Goal: Task Accomplishment & Management: Manage account settings

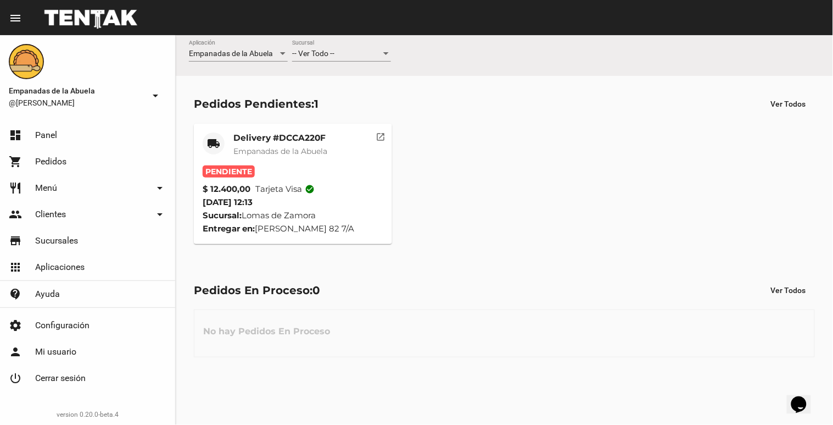
click at [382, 132] on mat-icon "open_in_new" at bounding box center [381, 135] width 10 height 10
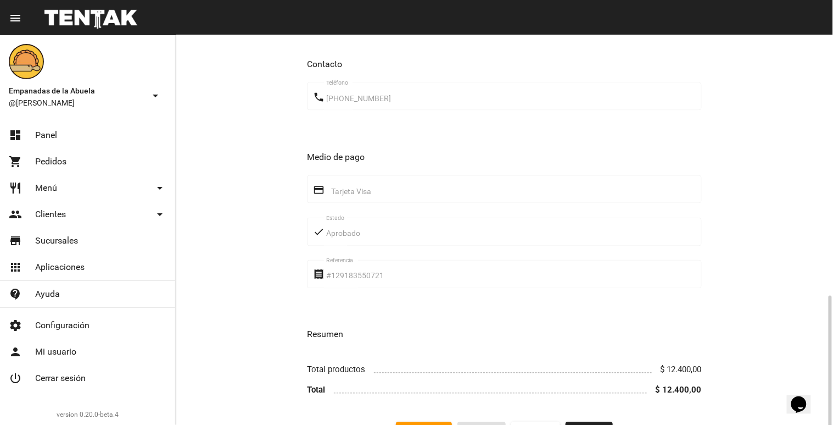
scroll to position [423, 0]
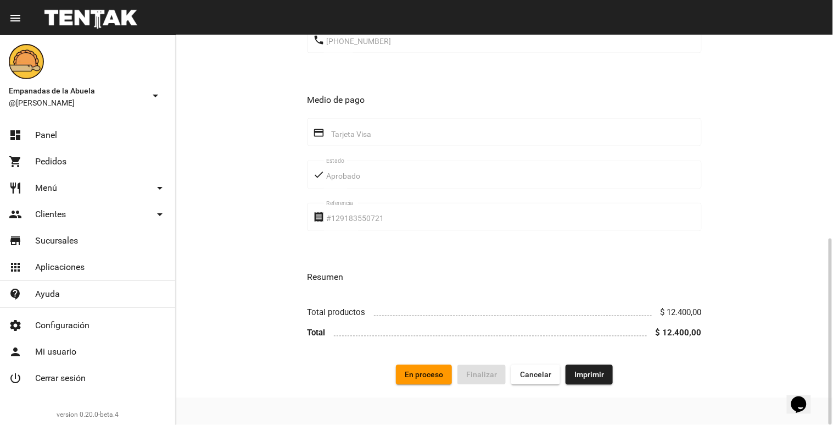
click at [579, 372] on span "Imprimir" at bounding box center [590, 374] width 30 height 9
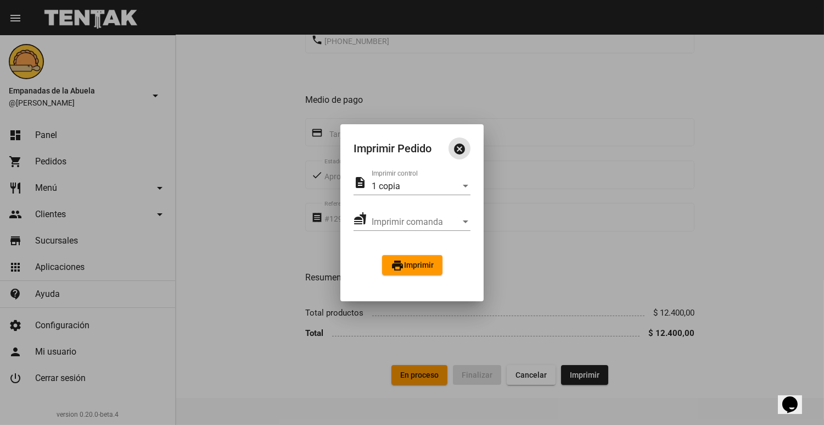
click at [394, 259] on mat-icon "print" at bounding box center [397, 265] width 13 height 13
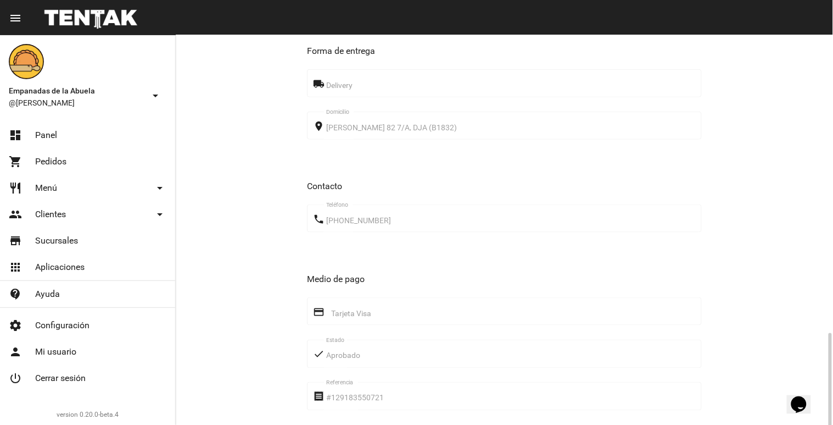
scroll to position [423, 0]
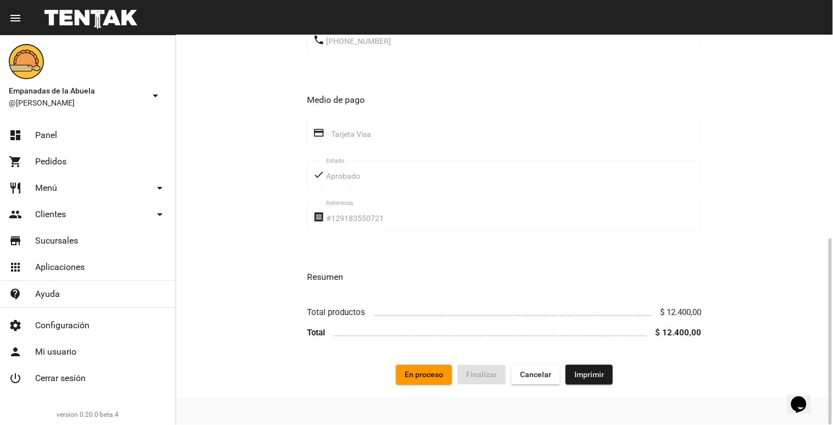
click at [419, 376] on span "En proceso" at bounding box center [424, 374] width 38 height 9
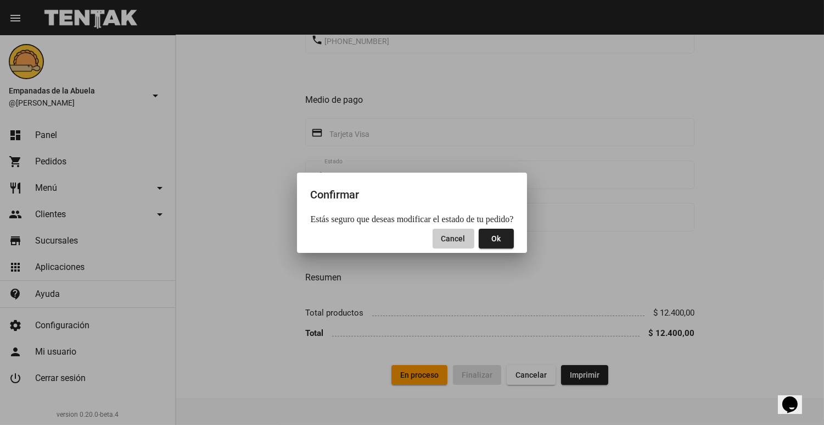
click at [453, 231] on button "Cancel" at bounding box center [454, 238] width 42 height 20
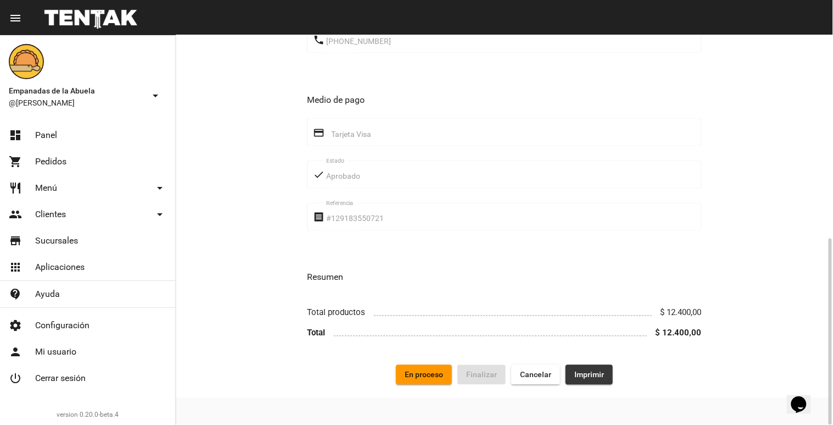
click at [599, 382] on button "Imprimir" at bounding box center [589, 375] width 47 height 20
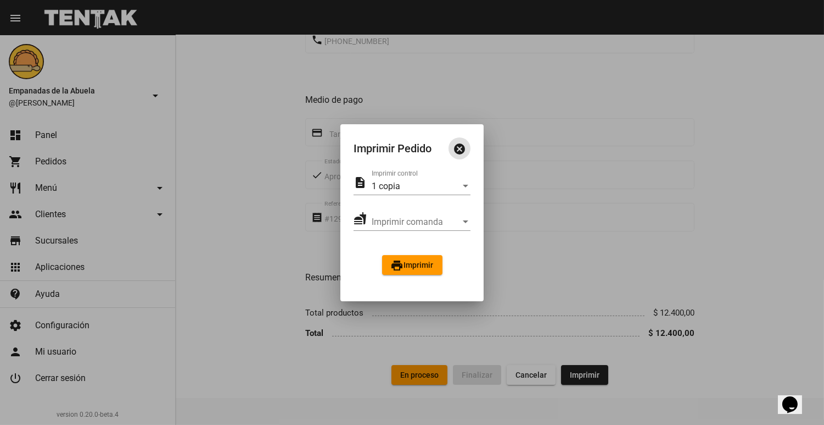
click at [391, 256] on button "print Imprimir" at bounding box center [412, 265] width 60 height 20
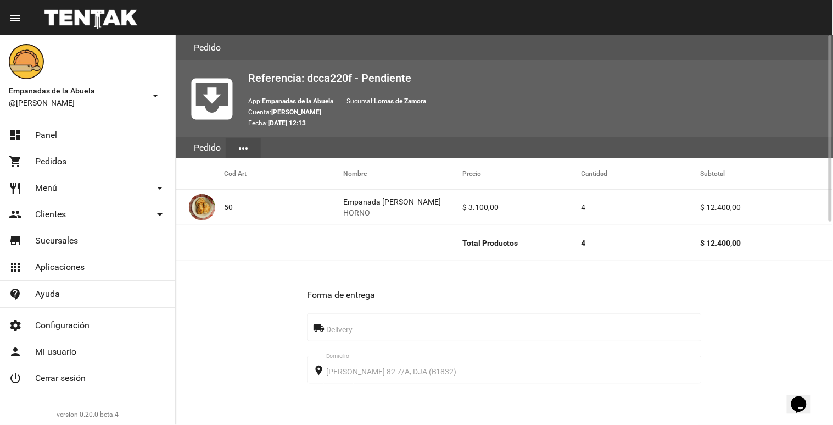
scroll to position [423, 0]
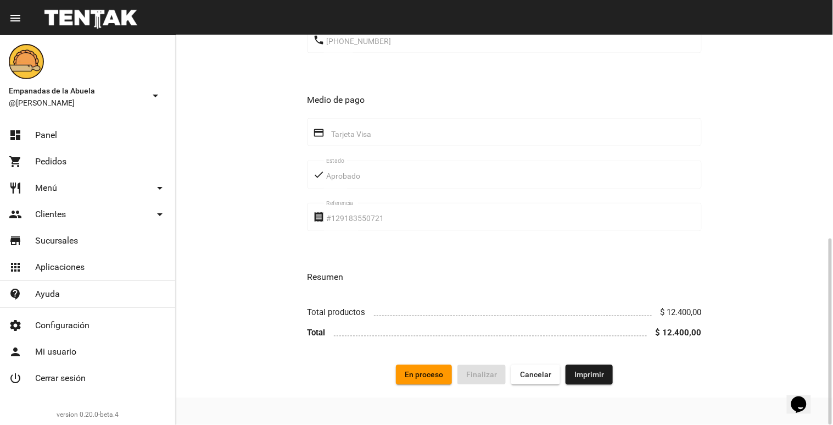
click at [420, 376] on span "En proceso" at bounding box center [424, 374] width 38 height 9
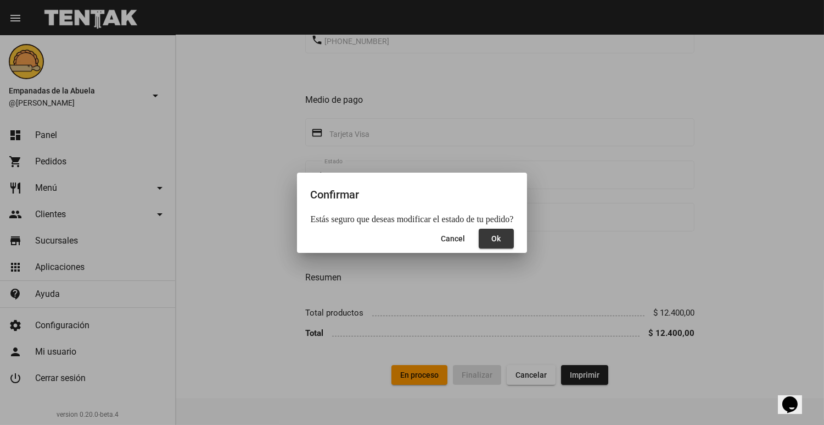
click at [507, 233] on button "Ok" at bounding box center [496, 238] width 35 height 20
